Goal: Task Accomplishment & Management: Use online tool/utility

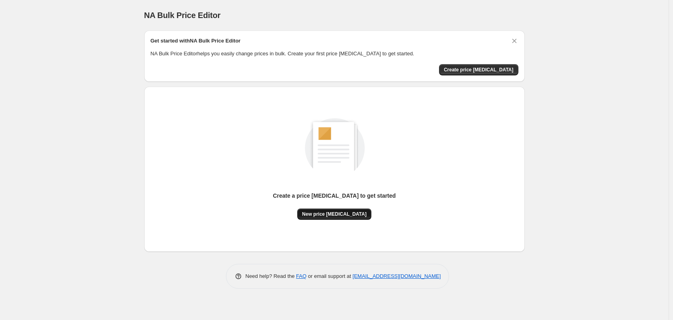
click at [350, 216] on span "New price [MEDICAL_DATA]" at bounding box center [334, 214] width 64 height 6
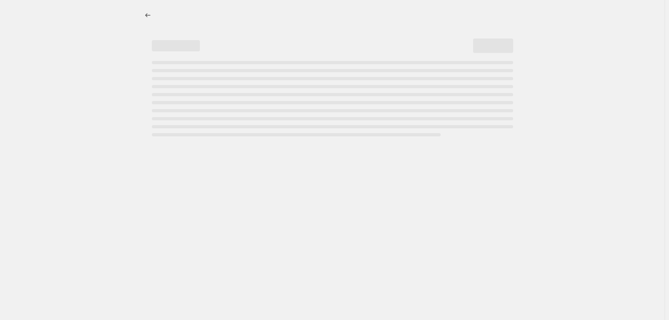
select select "percentage"
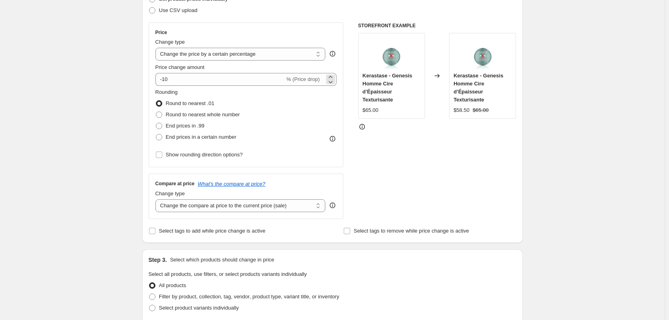
scroll to position [40, 0]
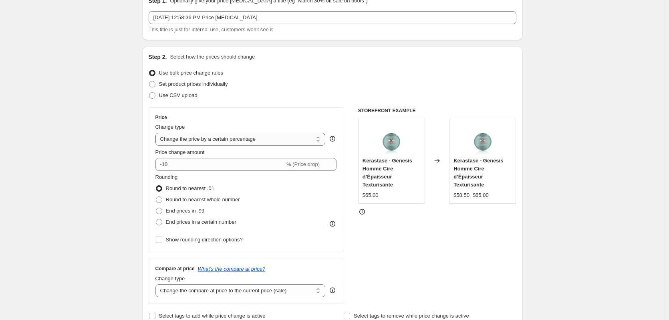
click at [229, 137] on select "Change the price to a certain amount Change the price by a certain amount Chang…" at bounding box center [240, 139] width 170 height 13
click at [157, 133] on select "Change the price to a certain amount Change the price by a certain amount Chang…" at bounding box center [240, 139] width 170 height 13
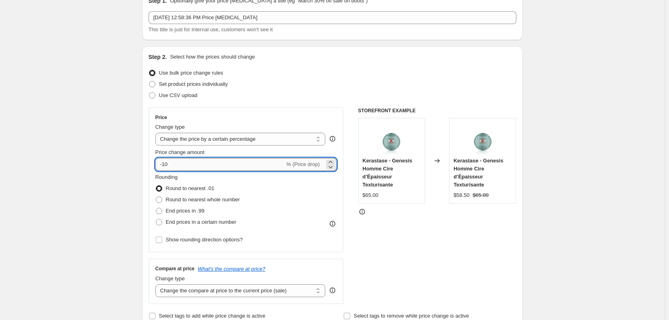
click at [193, 164] on input "-10" at bounding box center [219, 164] width 129 height 13
drag, startPoint x: 193, startPoint y: 164, endPoint x: 80, endPoint y: 173, distance: 113.7
type input "1"
type input "-10"
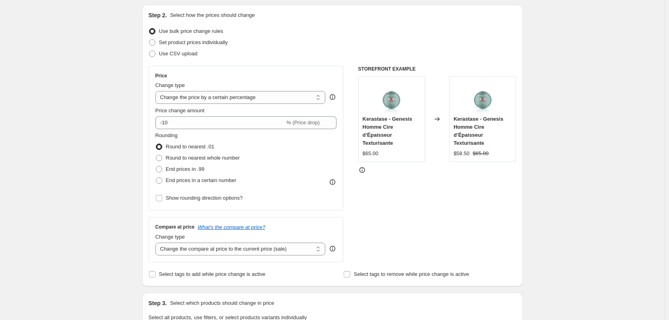
scroll to position [120, 0]
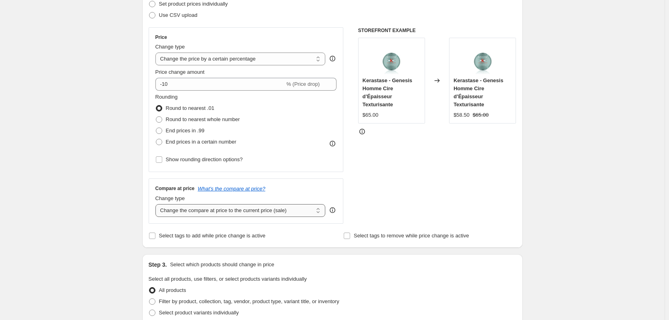
click at [296, 209] on select "Change the compare at price to the current price (sale) Change the compare at p…" at bounding box center [240, 210] width 170 height 13
click at [157, 204] on select "Change the compare at price to the current price (sale) Change the compare at p…" at bounding box center [240, 210] width 170 height 13
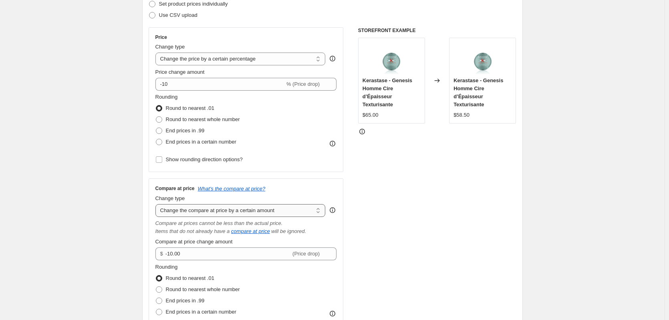
click at [247, 211] on select "Change the compare at price to the current price (sale) Change the compare at p…" at bounding box center [240, 210] width 170 height 13
select select "ep"
click at [157, 204] on select "Change the compare at price to the current price (sale) Change the compare at p…" at bounding box center [240, 210] width 170 height 13
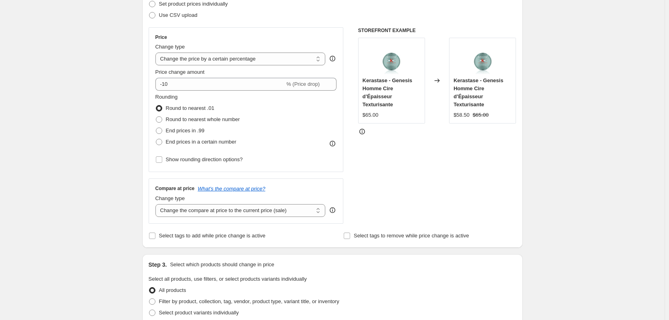
click at [333, 210] on icon at bounding box center [332, 210] width 1 height 2
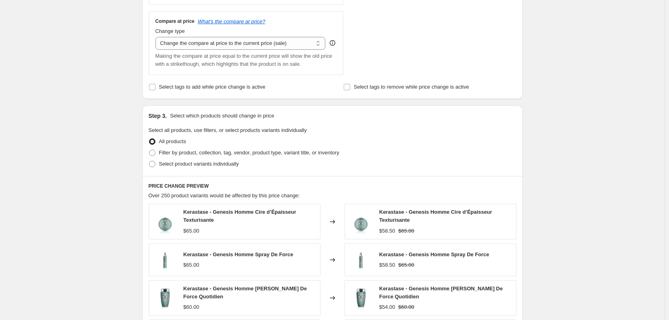
scroll to position [320, 0]
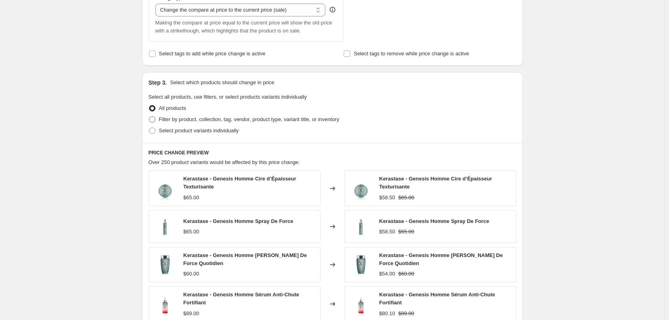
click at [263, 120] on span "Filter by product, collection, tag, vendor, product type, variant title, or inv…" at bounding box center [249, 119] width 180 height 6
click at [149, 117] on input "Filter by product, collection, tag, vendor, product type, variant title, or inv…" at bounding box center [149, 116] width 0 height 0
radio input "true"
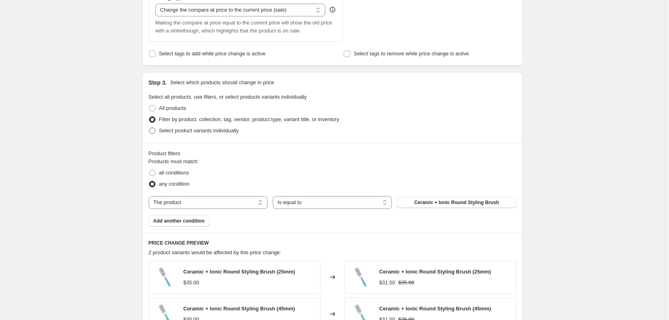
click at [186, 128] on span "Select product variants individually" at bounding box center [199, 130] width 80 height 6
click at [149, 128] on input "Select product variants individually" at bounding box center [149, 127] width 0 height 0
radio input "true"
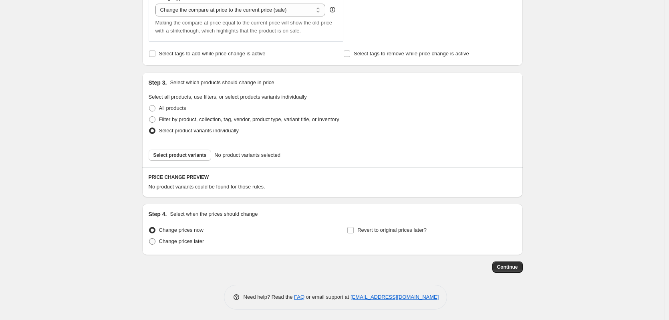
click at [173, 243] on span "Change prices later" at bounding box center [181, 241] width 45 height 6
click at [149, 238] on input "Change prices later" at bounding box center [149, 238] width 0 height 0
radio input "true"
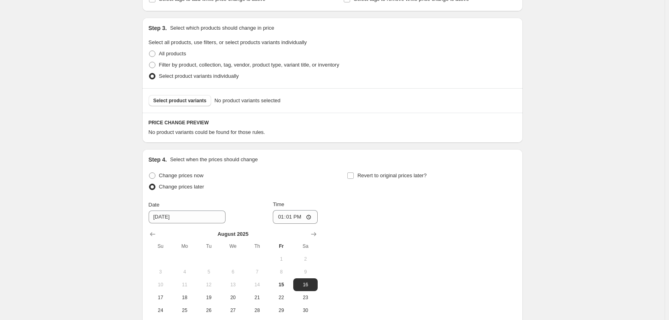
scroll to position [441, 0]
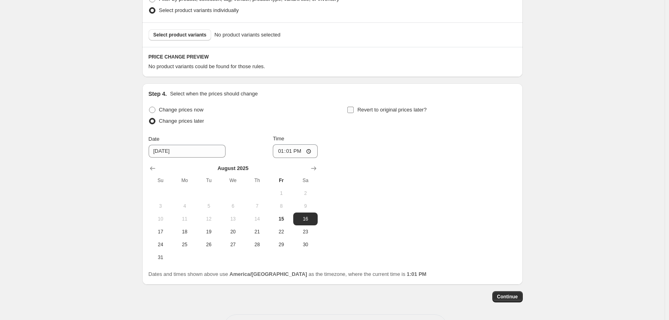
click at [354, 111] on input "Revert to original prices later?" at bounding box center [350, 110] width 6 height 6
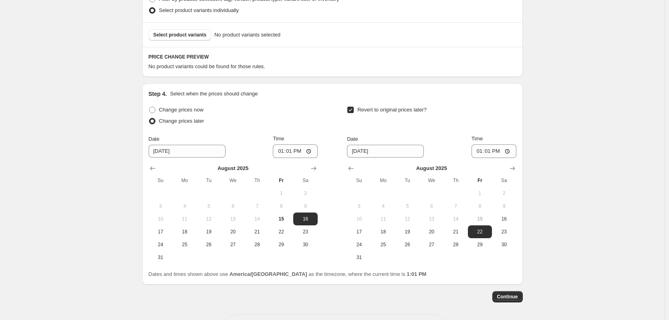
click at [353, 112] on input "Revert to original prices later?" at bounding box center [350, 110] width 6 height 6
checkbox input "false"
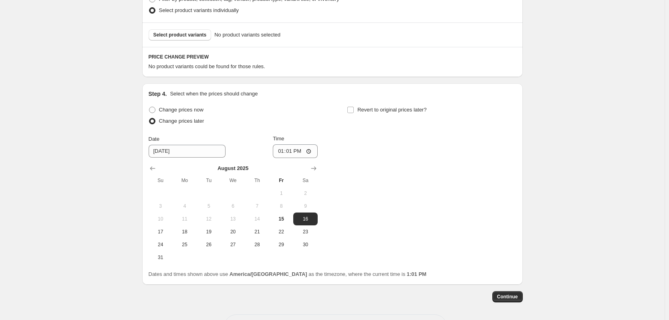
scroll to position [360, 0]
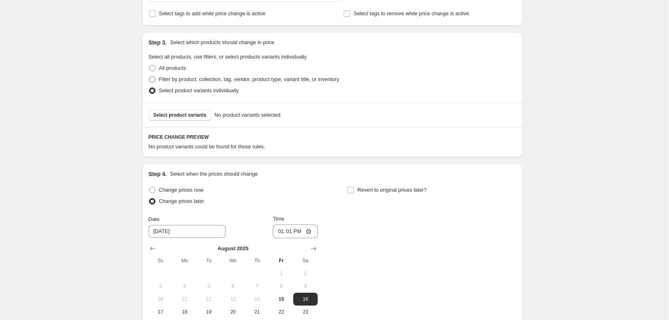
click at [199, 83] on span "Filter by product, collection, tag, vendor, product type, variant title, or inv…" at bounding box center [249, 79] width 180 height 8
click at [149, 76] on input "Filter by product, collection, tag, vendor, product type, variant title, or inv…" at bounding box center [149, 76] width 0 height 0
radio input "true"
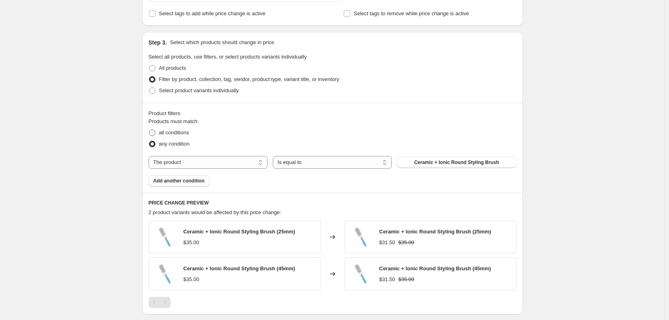
click at [167, 132] on span "all conditions" at bounding box center [174, 132] width 30 height 6
click at [149, 130] on input "all conditions" at bounding box center [149, 129] width 0 height 0
radio input "true"
click at [444, 165] on span "Ceramic + Ionic Round Styling Brush" at bounding box center [456, 162] width 85 height 6
click at [195, 164] on select "The product The product's collection The product's tag The product's vendor The…" at bounding box center [208, 162] width 119 height 13
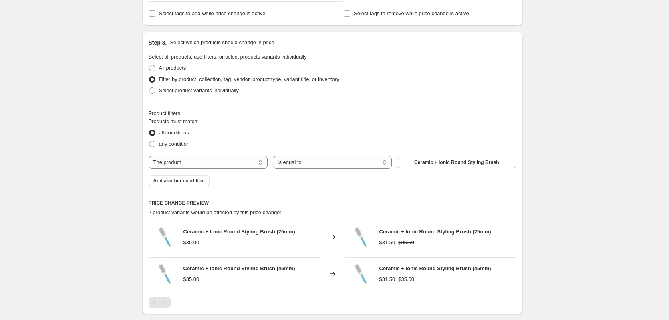
click at [256, 150] on div "Products must match: all conditions any condition The product The product's col…" at bounding box center [333, 151] width 368 height 69
drag, startPoint x: 178, startPoint y: 160, endPoint x: 183, endPoint y: 165, distance: 6.8
click at [178, 160] on select "The product The product's collection The product's tag The product's vendor The…" at bounding box center [208, 162] width 119 height 13
select select "collection"
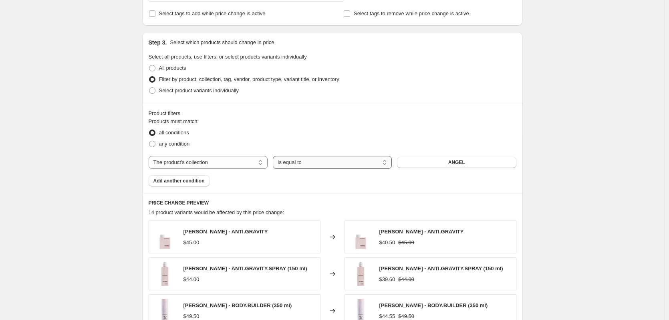
click at [304, 163] on select "Is equal to Is not equal to" at bounding box center [332, 162] width 119 height 13
click at [274, 156] on select "Is equal to Is not equal to" at bounding box center [332, 162] width 119 height 13
click at [436, 159] on button "ANGEL" at bounding box center [456, 162] width 119 height 11
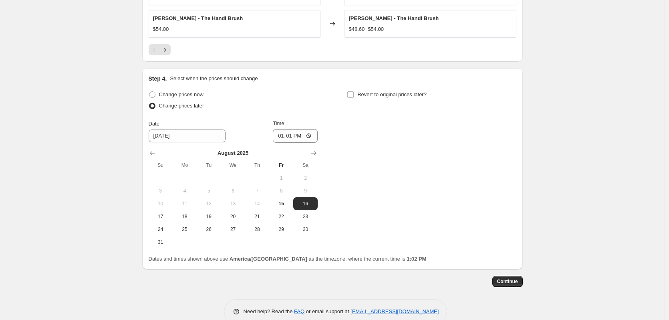
scroll to position [724, 0]
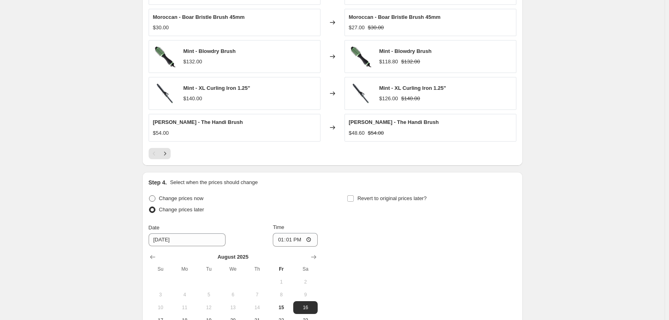
click at [169, 197] on span "Change prices now" at bounding box center [181, 198] width 44 height 6
click at [149, 195] on input "Change prices now" at bounding box center [149, 195] width 0 height 0
radio input "true"
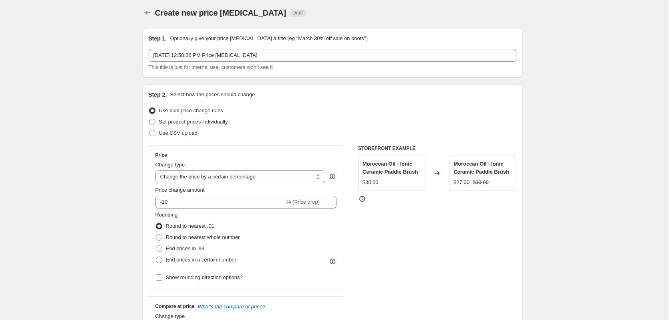
scroll to position [0, 0]
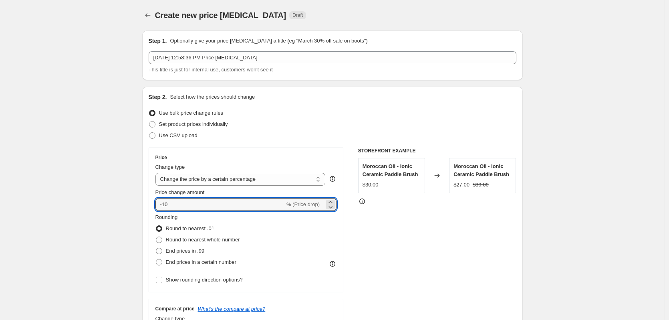
drag, startPoint x: 113, startPoint y: 198, endPoint x: 105, endPoint y: 198, distance: 8.8
type input "2"
type input "-25"
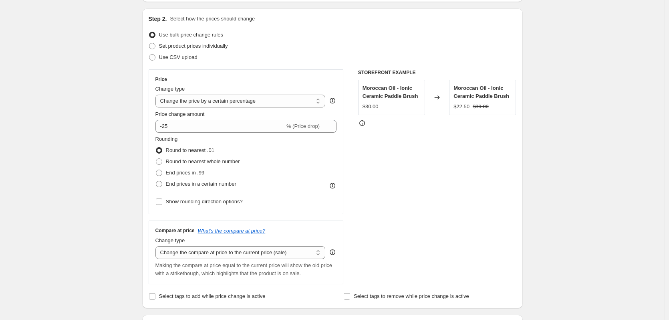
scroll to position [160, 0]
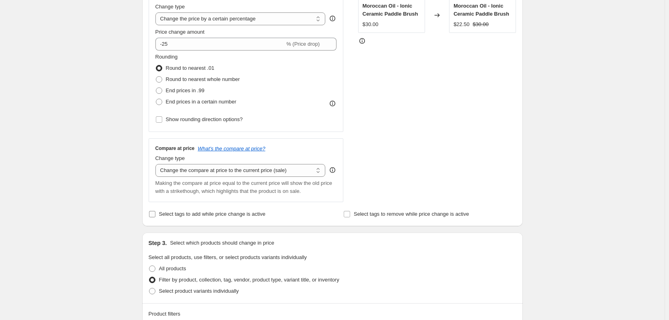
click at [181, 216] on span "Select tags to add while price change is active" at bounding box center [212, 214] width 107 height 6
click at [155, 216] on input "Select tags to add while price change is active" at bounding box center [152, 214] width 6 height 6
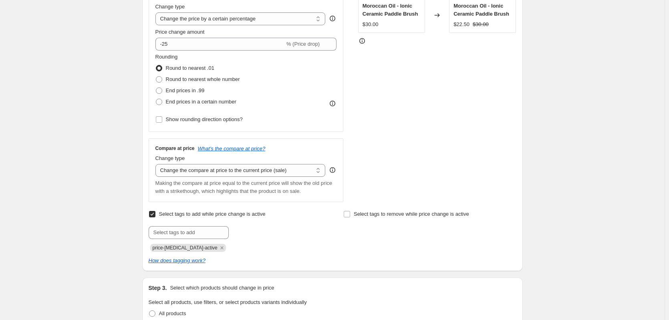
click at [173, 213] on span "Select tags to add while price change is active" at bounding box center [212, 214] width 107 height 6
click at [155, 213] on input "Select tags to add while price change is active" at bounding box center [152, 214] width 6 height 6
checkbox input "false"
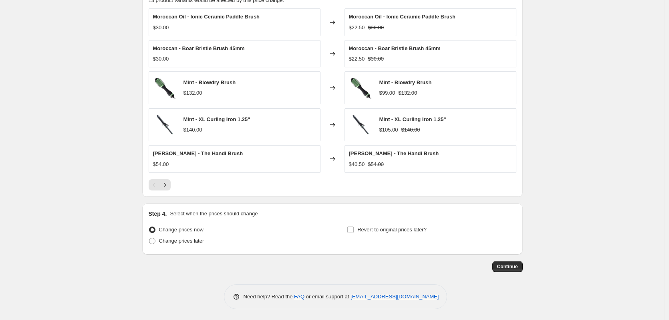
scroll to position [574, 0]
click at [169, 181] on icon "Next" at bounding box center [165, 183] width 8 height 8
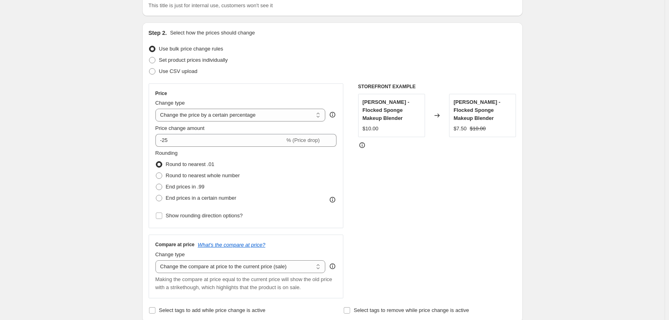
scroll to position [0, 0]
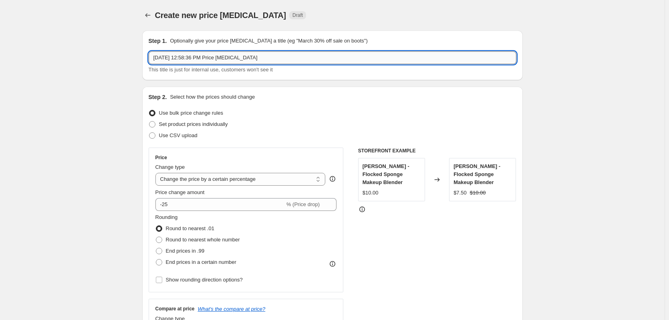
click at [288, 59] on input "[DATE] 12:58:36 PM Price [MEDICAL_DATA]" at bounding box center [333, 57] width 368 height 13
type input "25% Off Tools"
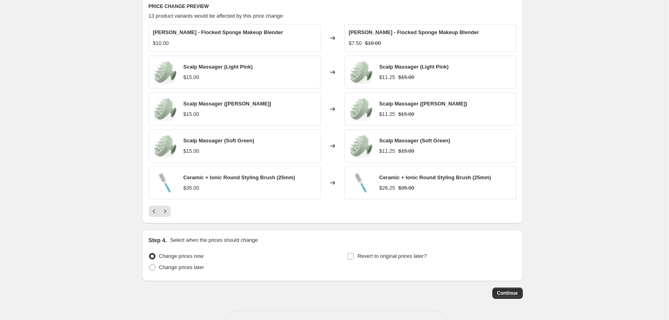
scroll to position [585, 0]
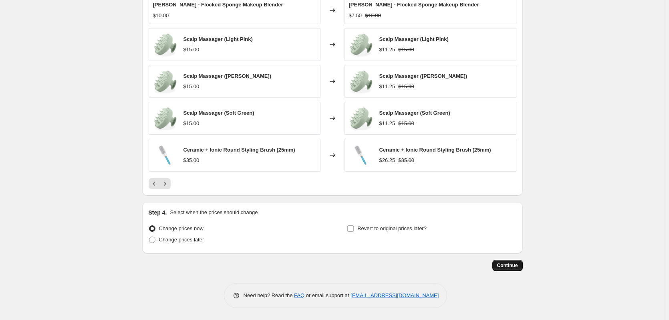
click at [505, 264] on span "Continue" at bounding box center [507, 265] width 21 height 6
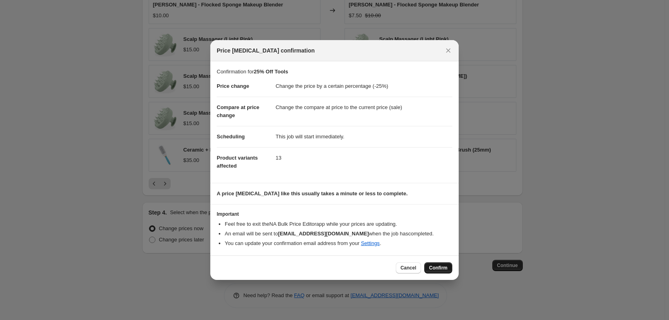
click at [440, 268] on span "Confirm" at bounding box center [438, 267] width 18 height 6
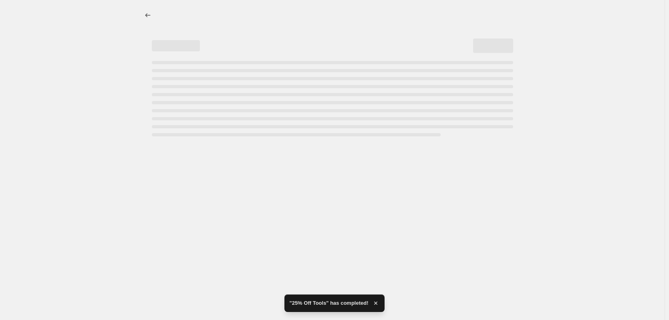
select select "percentage"
select select "collection"
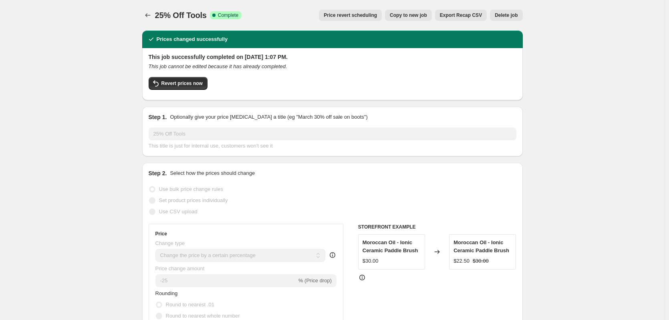
click at [151, 16] on icon "Price change jobs" at bounding box center [148, 15] width 8 height 8
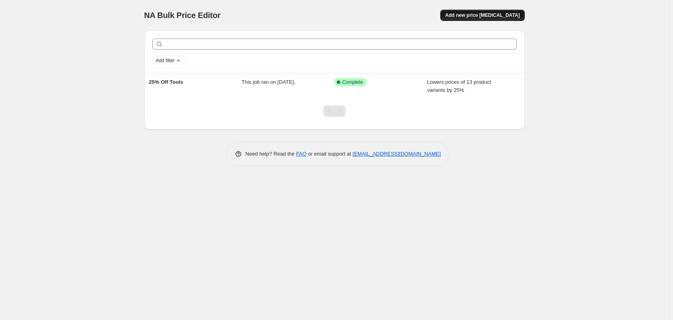
click at [488, 13] on span "Add new price [MEDICAL_DATA]" at bounding box center [482, 15] width 74 height 6
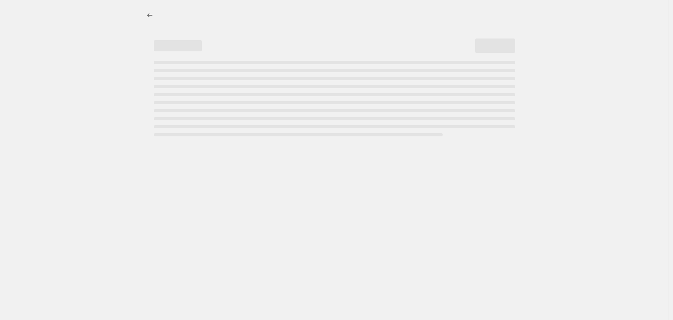
select select "percentage"
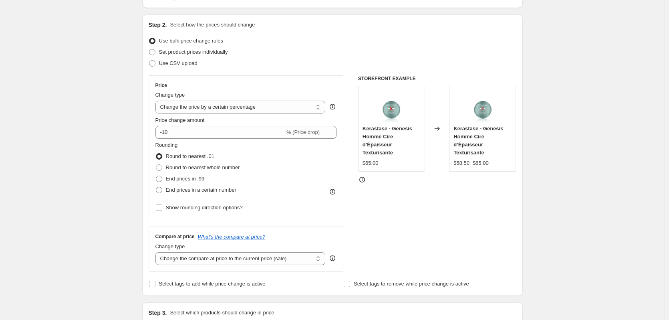
scroll to position [40, 0]
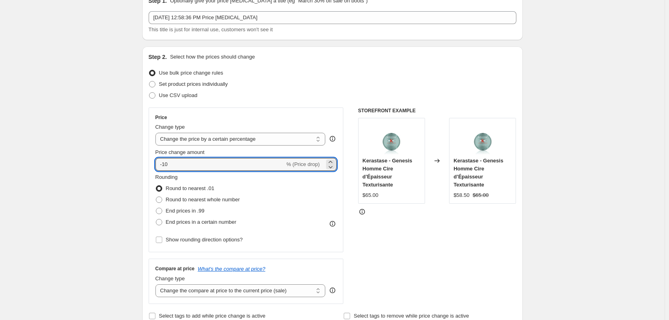
drag, startPoint x: 169, startPoint y: 165, endPoint x: 129, endPoint y: 164, distance: 39.7
click at [202, 156] on div "Price change amount -10 % (Price drop)" at bounding box center [245, 159] width 181 height 22
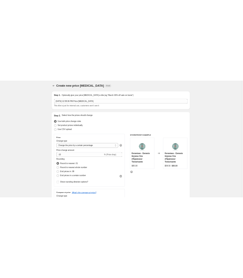
scroll to position [0, 0]
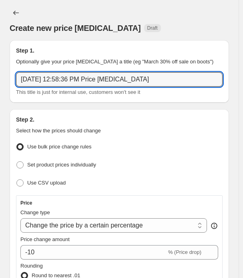
drag, startPoint x: 170, startPoint y: 81, endPoint x: -21, endPoint y: 99, distance: 192.2
click at [0, 99] on html "Home Settings Plans Skip to content Create new price [MEDICAL_DATA]. This page …" at bounding box center [121, 139] width 243 height 278
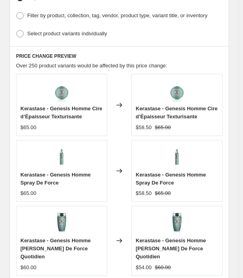
scroll to position [481, 0]
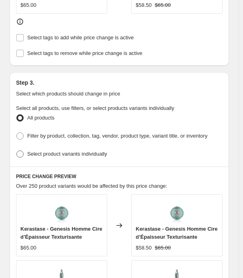
type input "10% Off Haircare"
click at [36, 151] on span "Select product variants individually" at bounding box center [67, 154] width 80 height 6
click at [17, 150] on input "Select product variants individually" at bounding box center [16, 150] width 0 height 0
radio input "true"
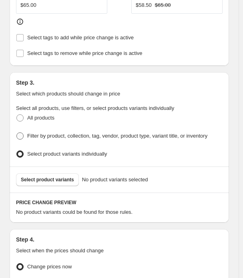
click at [45, 132] on span "Filter by product, collection, tag, vendor, product type, variant title, or inv…" at bounding box center [117, 136] width 180 height 8
click at [17, 132] on input "Filter by product, collection, tag, vendor, product type, variant title, or inv…" at bounding box center [16, 132] width 0 height 0
radio input "true"
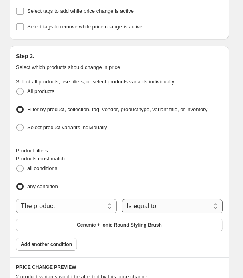
scroll to position [521, 0]
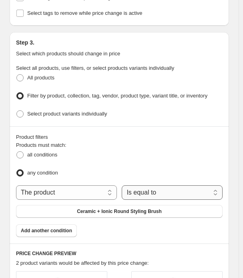
click at [161, 185] on select "Is equal to Is not equal to" at bounding box center [172, 192] width 101 height 14
click at [180, 153] on div "all conditions" at bounding box center [119, 155] width 207 height 12
click at [87, 211] on button "Ceramic + Ionic Round Styling Brush" at bounding box center [119, 211] width 207 height 13
click at [42, 149] on label "all conditions" at bounding box center [36, 154] width 41 height 11
click at [17, 151] on input "all conditions" at bounding box center [16, 151] width 0 height 0
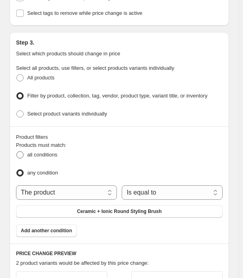
radio input "true"
click at [34, 169] on span "any condition" at bounding box center [42, 172] width 31 height 6
click at [17, 169] on input "any condition" at bounding box center [16, 169] width 0 height 0
radio input "true"
click at [49, 185] on select "The product The product's collection The product's tag The product's vendor The…" at bounding box center [66, 192] width 101 height 14
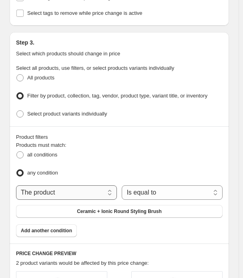
click at [16, 185] on select "The product The product's collection The product's tag The product's vendor The…" at bounding box center [66, 192] width 101 height 14
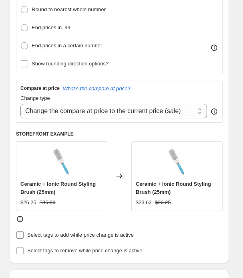
scroll to position [280, 0]
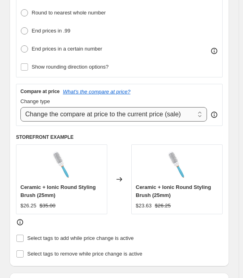
click at [103, 111] on select "Change the compare at price to the current price (sale) Change the compare at p…" at bounding box center [113, 114] width 187 height 14
click at [20, 107] on select "Change the compare at price to the current price (sale) Change the compare at p…" at bounding box center [113, 114] width 187 height 14
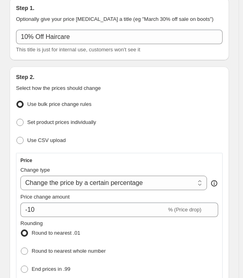
scroll to position [40, 0]
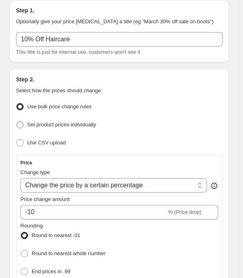
click at [53, 128] on label "Set product prices individually" at bounding box center [56, 124] width 80 height 11
click at [17, 121] on input "Set product prices individually" at bounding box center [16, 121] width 0 height 0
radio input "true"
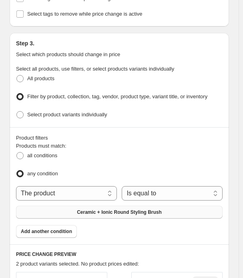
scroll to position [160, 0]
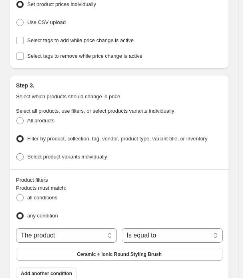
click at [60, 157] on span "Select product variants individually" at bounding box center [67, 157] width 80 height 8
click at [17, 153] on input "Select product variants individually" at bounding box center [16, 153] width 0 height 0
radio input "true"
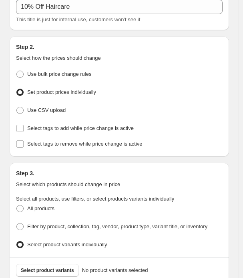
scroll to position [72, 0]
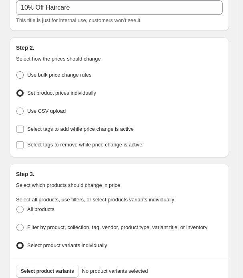
click at [21, 74] on span at bounding box center [19, 74] width 7 height 7
click at [17, 72] on input "Use bulk price change rules" at bounding box center [16, 71] width 0 height 0
radio input "true"
select select "percentage"
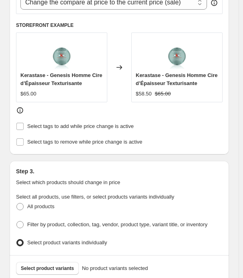
scroll to position [552, 0]
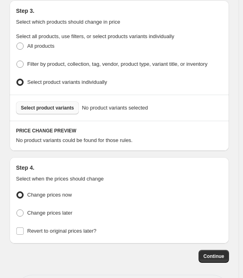
click at [42, 105] on span "Select product variants" at bounding box center [47, 108] width 53 height 6
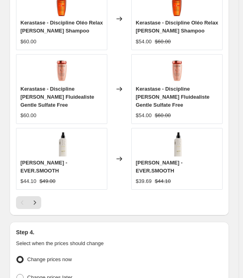
scroll to position [913, 0]
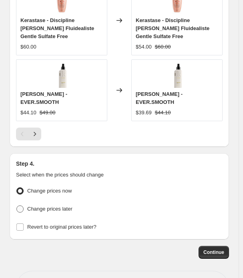
click at [41, 205] on span "Change prices later" at bounding box center [49, 208] width 45 height 6
click at [17, 205] on input "Change prices later" at bounding box center [16, 205] width 0 height 0
radio input "true"
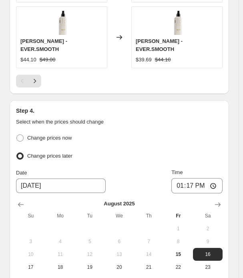
scroll to position [993, 0]
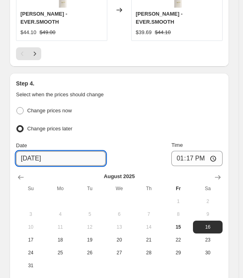
click at [64, 151] on input "[DATE]" at bounding box center [61, 158] width 90 height 14
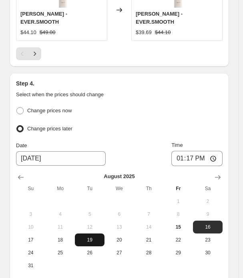
click at [97, 233] on button "19" at bounding box center [90, 239] width 30 height 13
type input "[DATE]"
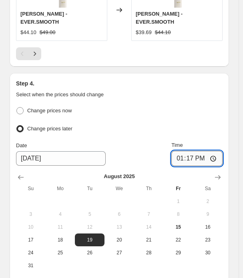
click at [205, 151] on input "13:17" at bounding box center [196, 158] width 51 height 15
click at [219, 151] on input "13:17" at bounding box center [196, 158] width 51 height 15
type input "00:00"
click at [123, 73] on div "Step 4. Select when the prices should change Change prices now Change prices la…" at bounding box center [119, 196] width 219 height 246
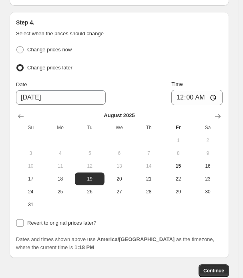
scroll to position [1088, 0]
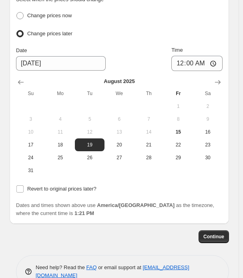
click at [89, 125] on button "12" at bounding box center [90, 131] width 30 height 13
click at [211, 233] on span "Continue" at bounding box center [213, 236] width 21 height 6
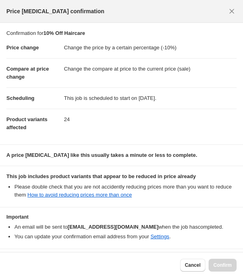
click at [225, 12] on div "Price [MEDICAL_DATA] confirmation" at bounding box center [121, 11] width 230 height 10
click at [232, 12] on icon "Close" at bounding box center [231, 11] width 5 height 5
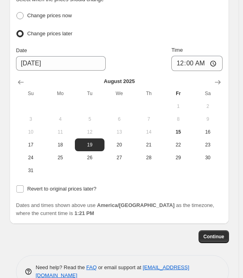
click at [117, 230] on div "Continue" at bounding box center [119, 236] width 219 height 13
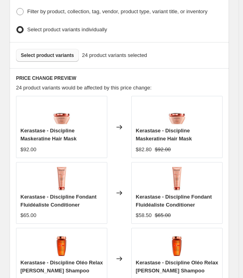
scroll to position [527, 0]
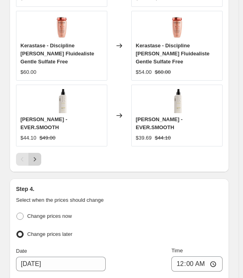
click at [34, 153] on button "Next" at bounding box center [34, 159] width 13 height 13
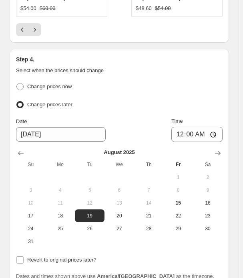
scroll to position [1088, 0]
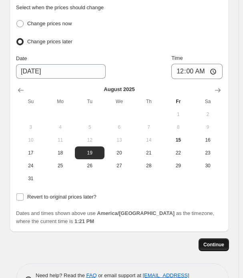
click at [215, 238] on button "Continue" at bounding box center [214, 244] width 30 height 13
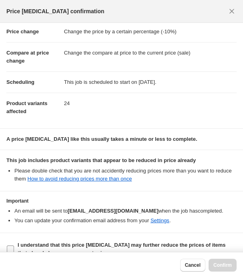
scroll to position [29, 0]
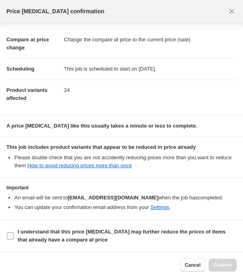
click at [12, 243] on label "I understand that this price [MEDICAL_DATA] may further reduce the prices of it…" at bounding box center [121, 235] width 230 height 19
click at [12, 239] on input "I understand that this price [MEDICAL_DATA] may further reduce the prices of it…" at bounding box center [10, 235] width 7 height 7
click at [62, 239] on b "I understand that this price [MEDICAL_DATA] may further reduce the prices of it…" at bounding box center [122, 235] width 208 height 14
click at [14, 239] on input "I understand that this price [MEDICAL_DATA] may further reduce the prices of it…" at bounding box center [10, 235] width 7 height 7
click at [74, 236] on b "I understand that this price [MEDICAL_DATA] may further reduce the prices of it…" at bounding box center [122, 235] width 208 height 14
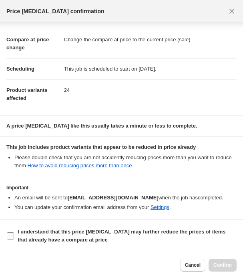
click at [14, 236] on input "I understand that this price [MEDICAL_DATA] may further reduce the prices of it…" at bounding box center [10, 235] width 7 height 7
checkbox input "true"
click at [222, 264] on span "Confirm" at bounding box center [222, 265] width 18 height 6
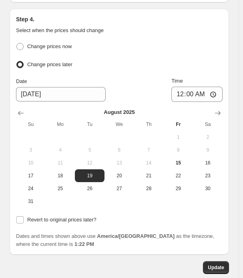
scroll to position [1146, 0]
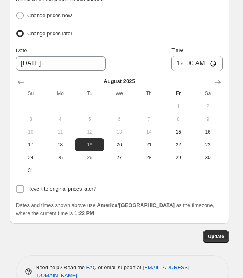
click at [119, 230] on div "Update" at bounding box center [119, 236] width 219 height 13
click at [222, 230] on button "Update" at bounding box center [216, 236] width 26 height 13
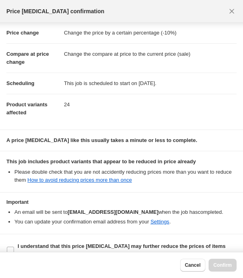
scroll to position [29, 0]
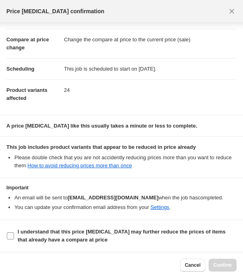
click at [26, 229] on b "I understand that this price [MEDICAL_DATA] may further reduce the prices of it…" at bounding box center [122, 235] width 208 height 14
click at [14, 232] on input "I understand that this price [MEDICAL_DATA] may further reduce the prices of it…" at bounding box center [10, 235] width 7 height 7
checkbox input "true"
click at [218, 265] on span "Confirm" at bounding box center [222, 265] width 18 height 6
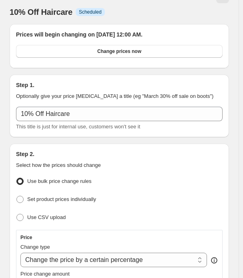
scroll to position [0, 0]
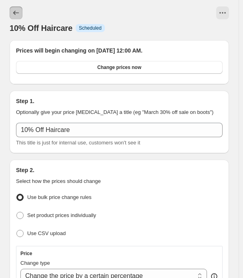
click at [16, 11] on icon "Price change jobs" at bounding box center [16, 13] width 8 height 8
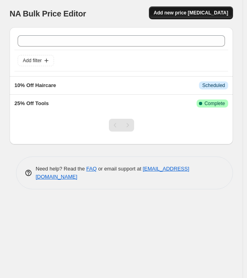
click at [185, 10] on button "Add new price [MEDICAL_DATA]" at bounding box center [191, 12] width 84 height 13
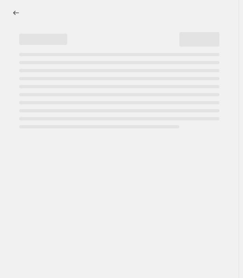
select select "percentage"
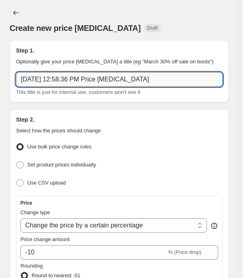
click at [56, 83] on input "[DATE] 12:58:36 PM Price [MEDICAL_DATA]" at bounding box center [119, 79] width 207 height 14
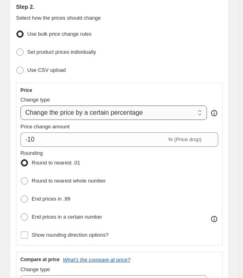
scroll to position [120, 0]
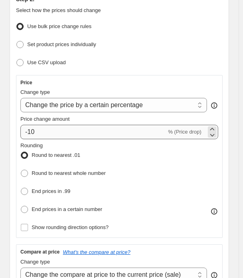
type input "12% Off Haircare"
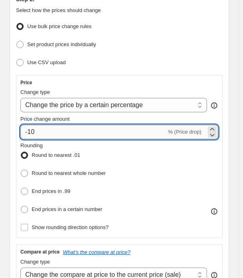
click at [40, 130] on input "-10" at bounding box center [93, 132] width 146 height 14
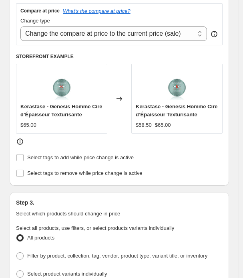
scroll to position [441, 0]
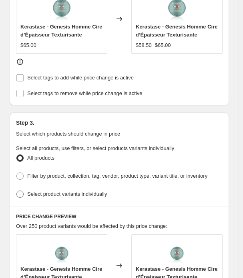
type input "-12"
click at [48, 191] on span "Select product variants individually" at bounding box center [67, 194] width 80 height 6
click at [17, 190] on input "Select product variants individually" at bounding box center [16, 190] width 0 height 0
radio input "true"
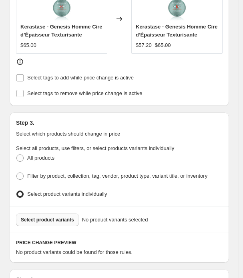
click at [44, 216] on span "Select product variants" at bounding box center [47, 219] width 53 height 6
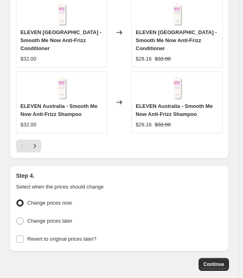
scroll to position [928, 0]
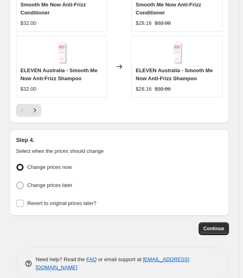
click at [47, 182] on span "Change prices later" at bounding box center [49, 185] width 45 height 6
click at [17, 181] on input "Change prices later" at bounding box center [16, 181] width 0 height 0
radio input "true"
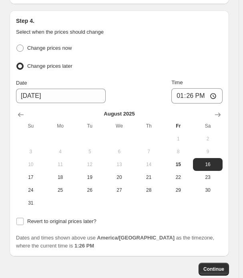
scroll to position [1048, 0]
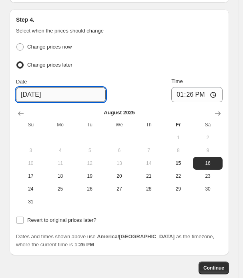
click at [42, 87] on input "[DATE]" at bounding box center [61, 94] width 90 height 14
click at [32, 87] on input "[DATE]" at bounding box center [61, 94] width 90 height 14
click at [92, 173] on span "19" at bounding box center [89, 176] width 23 height 6
type input "[DATE]"
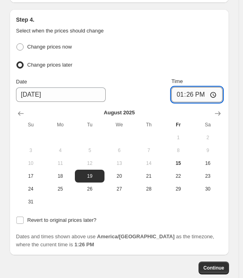
click at [201, 87] on input "13:26" at bounding box center [196, 94] width 51 height 15
click at [220, 87] on input "13:26" at bounding box center [196, 94] width 51 height 15
type input "00:00"
click at [211, 199] on div "Change prices now Change prices later Date [DATE] Time 00:00 [DATE] Su Mo Tu We…" at bounding box center [119, 133] width 207 height 185
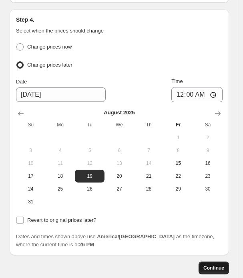
click at [217, 264] on span "Continue" at bounding box center [213, 267] width 21 height 6
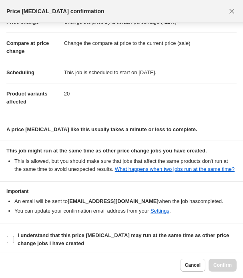
scroll to position [37, 0]
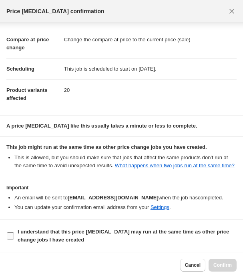
drag, startPoint x: 35, startPoint y: 233, endPoint x: 45, endPoint y: 234, distance: 9.7
click at [35, 233] on b "I understand that this price [MEDICAL_DATA] may run at the same time as other p…" at bounding box center [123, 235] width 211 height 14
click at [14, 233] on input "I understand that this price [MEDICAL_DATA] may run at the same time as other p…" at bounding box center [10, 235] width 7 height 7
checkbox input "true"
click at [231, 262] on span "Confirm" at bounding box center [222, 265] width 18 height 6
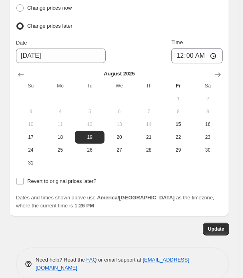
scroll to position [1138, 0]
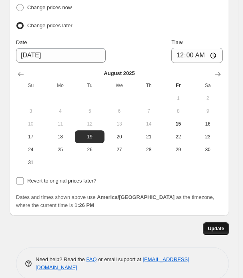
click at [217, 225] on span "Update" at bounding box center [216, 228] width 16 height 6
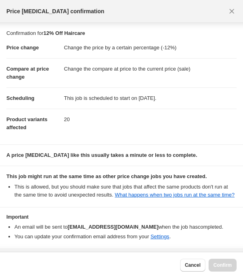
scroll to position [37, 0]
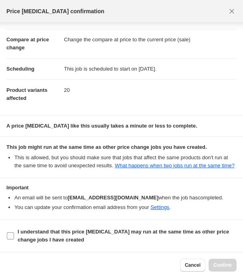
click at [40, 226] on label "I understand that this price [MEDICAL_DATA] may run at the same time as other p…" at bounding box center [121, 235] width 230 height 19
click at [14, 232] on input "I understand that this price [MEDICAL_DATA] may run at the same time as other p…" at bounding box center [10, 235] width 7 height 7
checkbox input "true"
click at [214, 264] on span "Confirm" at bounding box center [222, 265] width 18 height 6
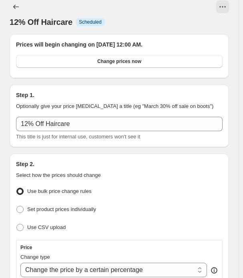
scroll to position [0, 0]
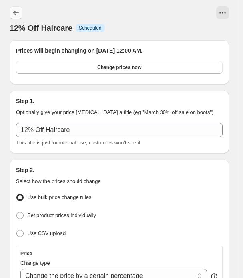
click at [18, 12] on icon "Price change jobs" at bounding box center [16, 13] width 8 height 8
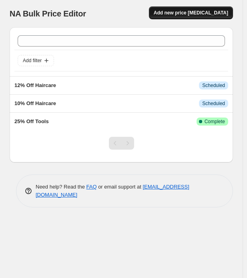
click at [212, 10] on span "Add new price [MEDICAL_DATA]" at bounding box center [191, 13] width 74 height 6
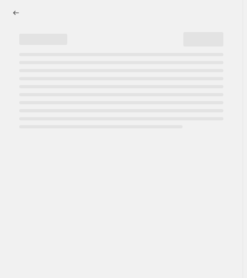
select select "percentage"
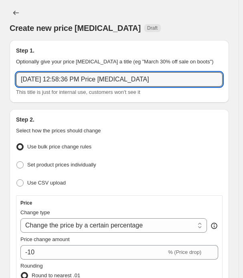
drag, startPoint x: 174, startPoint y: 82, endPoint x: -44, endPoint y: 76, distance: 217.9
click at [0, 76] on html "Home Settings Plans Skip to content Create new price [MEDICAL_DATA]. This page …" at bounding box center [121, 139] width 243 height 278
type input "15% Off Haircare"
click at [189, 23] on div "Create new price [MEDICAL_DATA] Draft" at bounding box center [119, 27] width 219 height 11
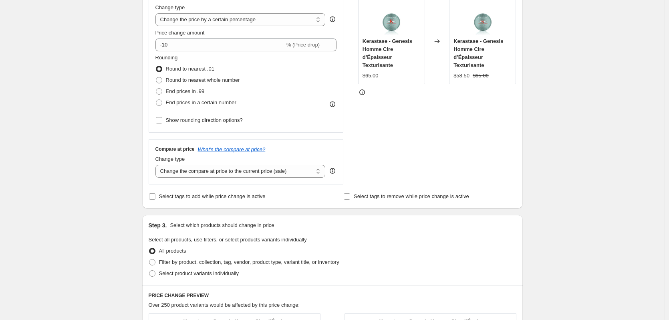
scroll to position [86, 0]
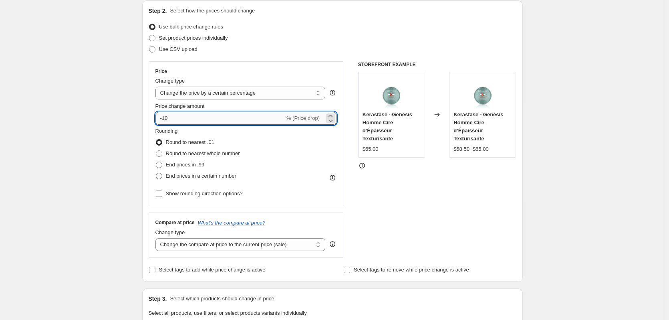
click at [196, 119] on input "-10" at bounding box center [219, 118] width 129 height 13
type input "5"
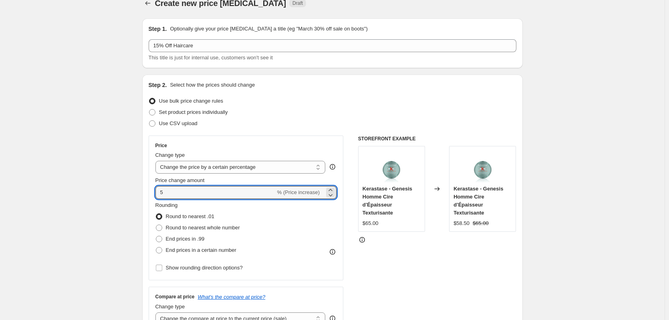
scroll to position [0, 0]
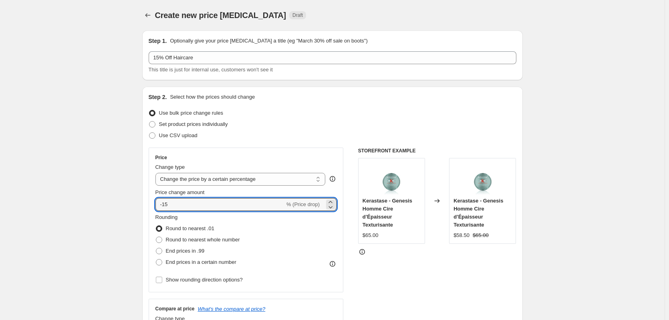
type input "-15"
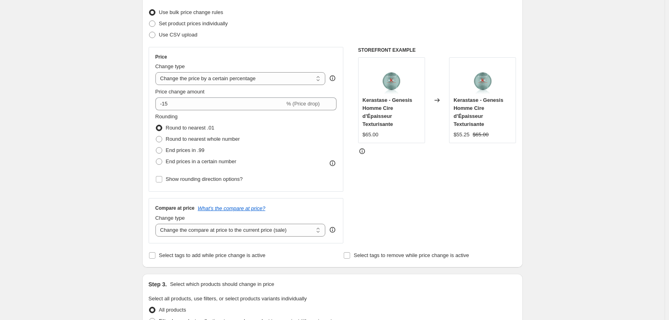
scroll to position [160, 0]
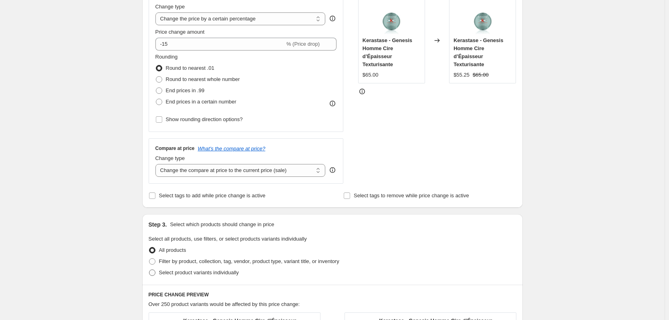
click at [185, 271] on span "Select product variants individually" at bounding box center [199, 272] width 80 height 6
click at [149, 270] on input "Select product variants individually" at bounding box center [149, 269] width 0 height 0
radio input "true"
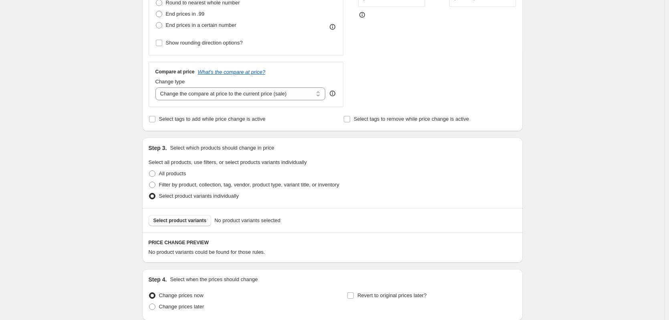
scroll to position [304, 0]
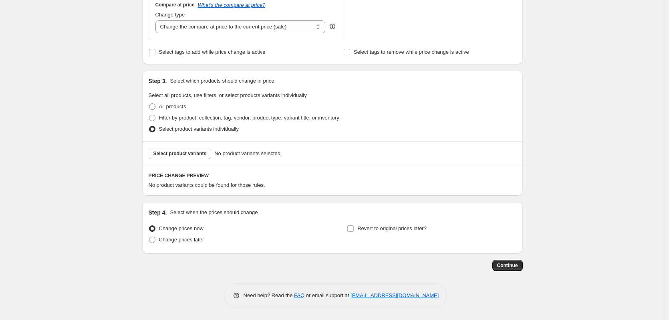
click at [165, 104] on span "All products" at bounding box center [172, 106] width 27 height 6
click at [149, 104] on input "All products" at bounding box center [149, 103] width 0 height 0
radio input "true"
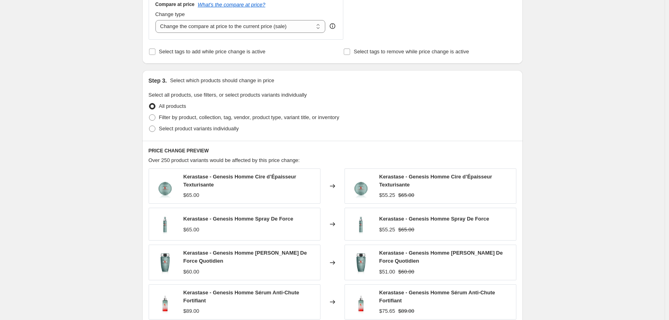
click at [163, 105] on span "All products" at bounding box center [172, 106] width 27 height 6
click at [149, 103] on input "All products" at bounding box center [149, 103] width 0 height 0
click at [161, 127] on span "Select product variants individually" at bounding box center [199, 128] width 80 height 6
click at [149, 126] on input "Select product variants individually" at bounding box center [149, 125] width 0 height 0
radio input "true"
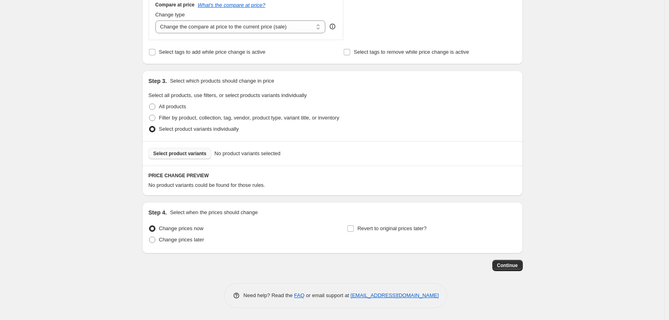
click at [179, 155] on span "Select product variants" at bounding box center [179, 153] width 53 height 6
